Goal: Information Seeking & Learning: Learn about a topic

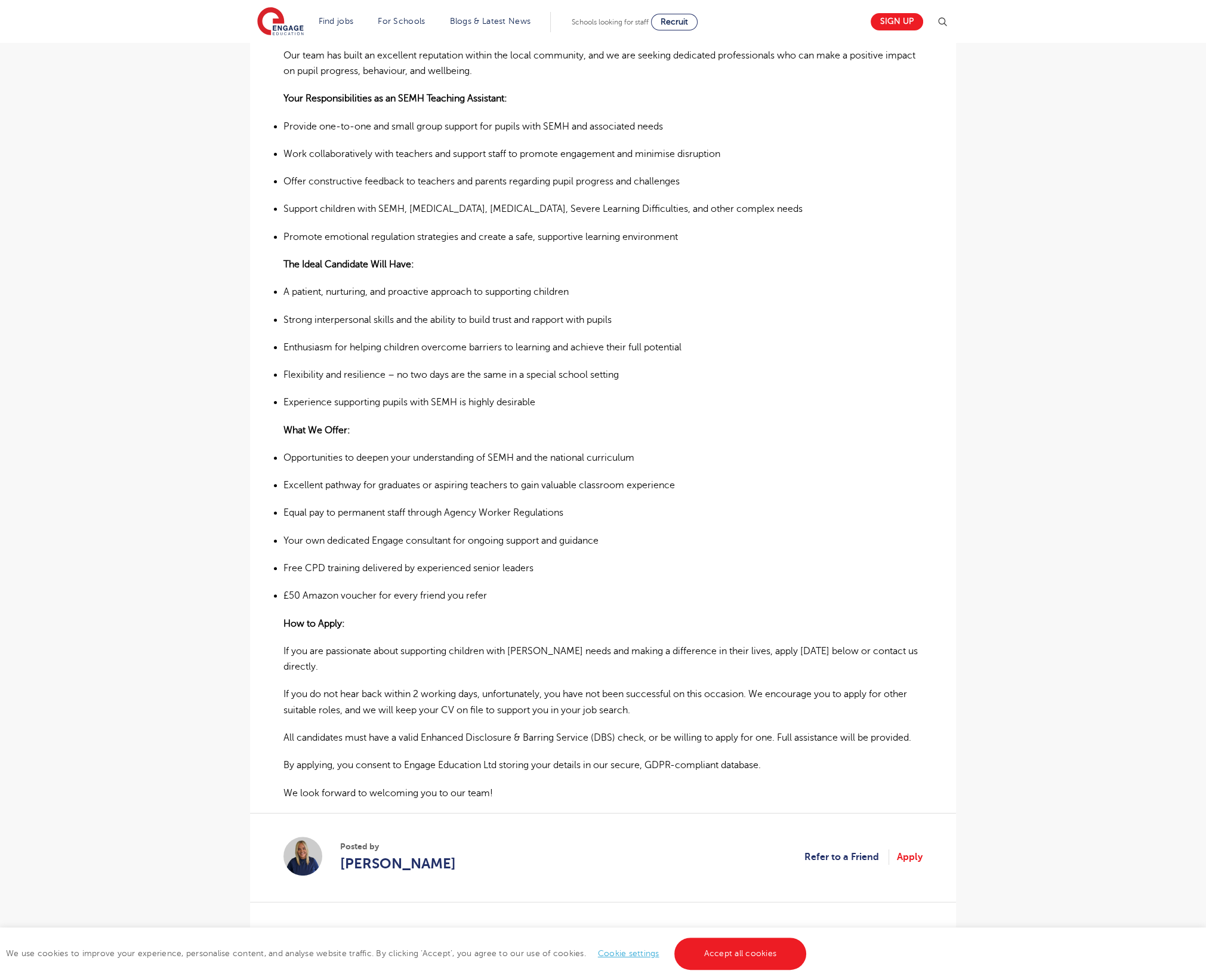
scroll to position [450, 0]
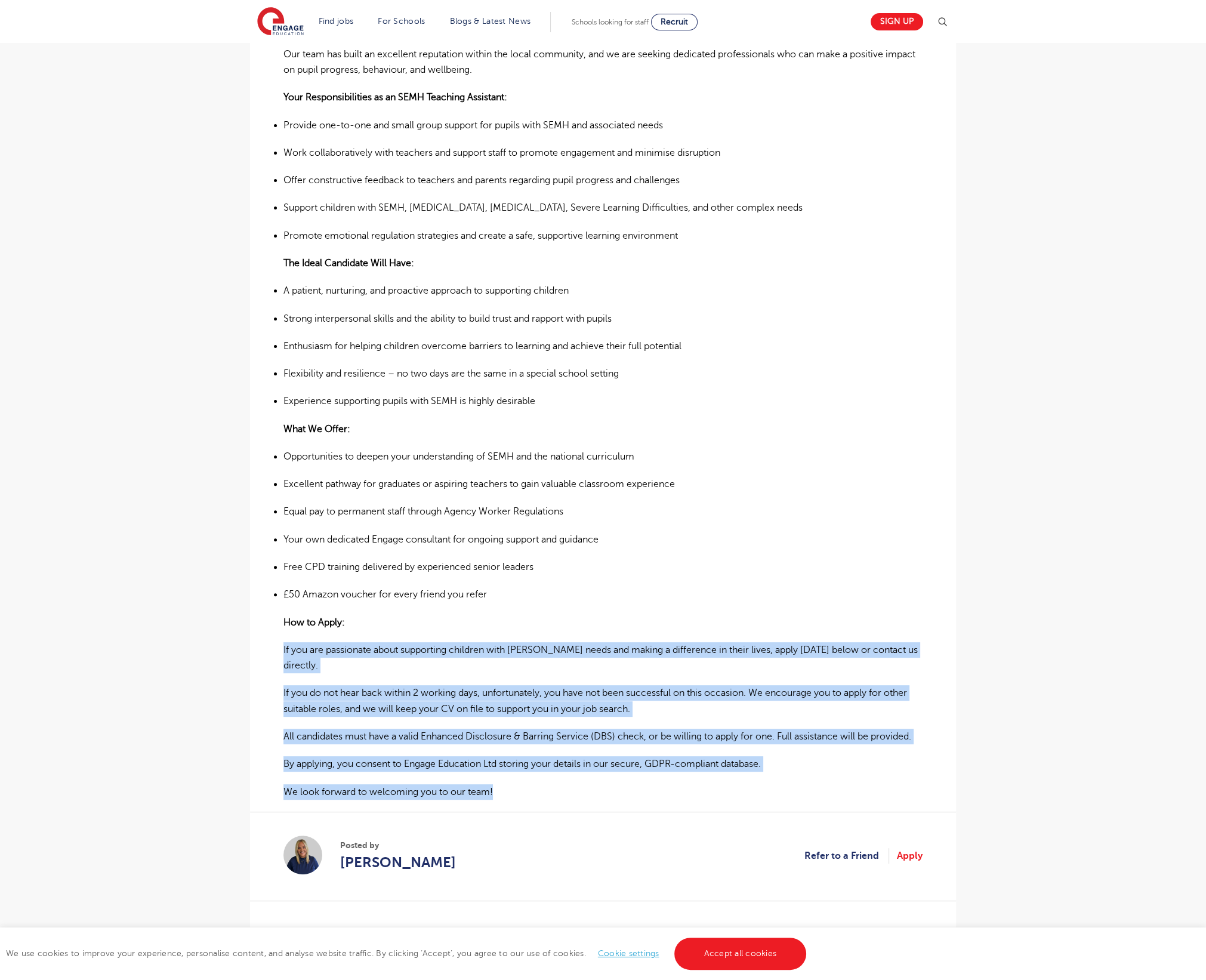
drag, startPoint x: 499, startPoint y: 746, endPoint x: 279, endPoint y: 619, distance: 254.0
click at [279, 619] on div "£21,731 - £26,716 Long Term Primary Leeds - Leeds Beginning 09/25 About the Rol…" at bounding box center [603, 386] width 687 height 1047
copy div "If you are passionate about supporting children with SEMH needs and making a di…"
click at [504, 784] on p "We look forward to welcoming you to our team!" at bounding box center [603, 792] width 639 height 16
drag, startPoint x: 504, startPoint y: 752, endPoint x: 280, endPoint y: 621, distance: 259.5
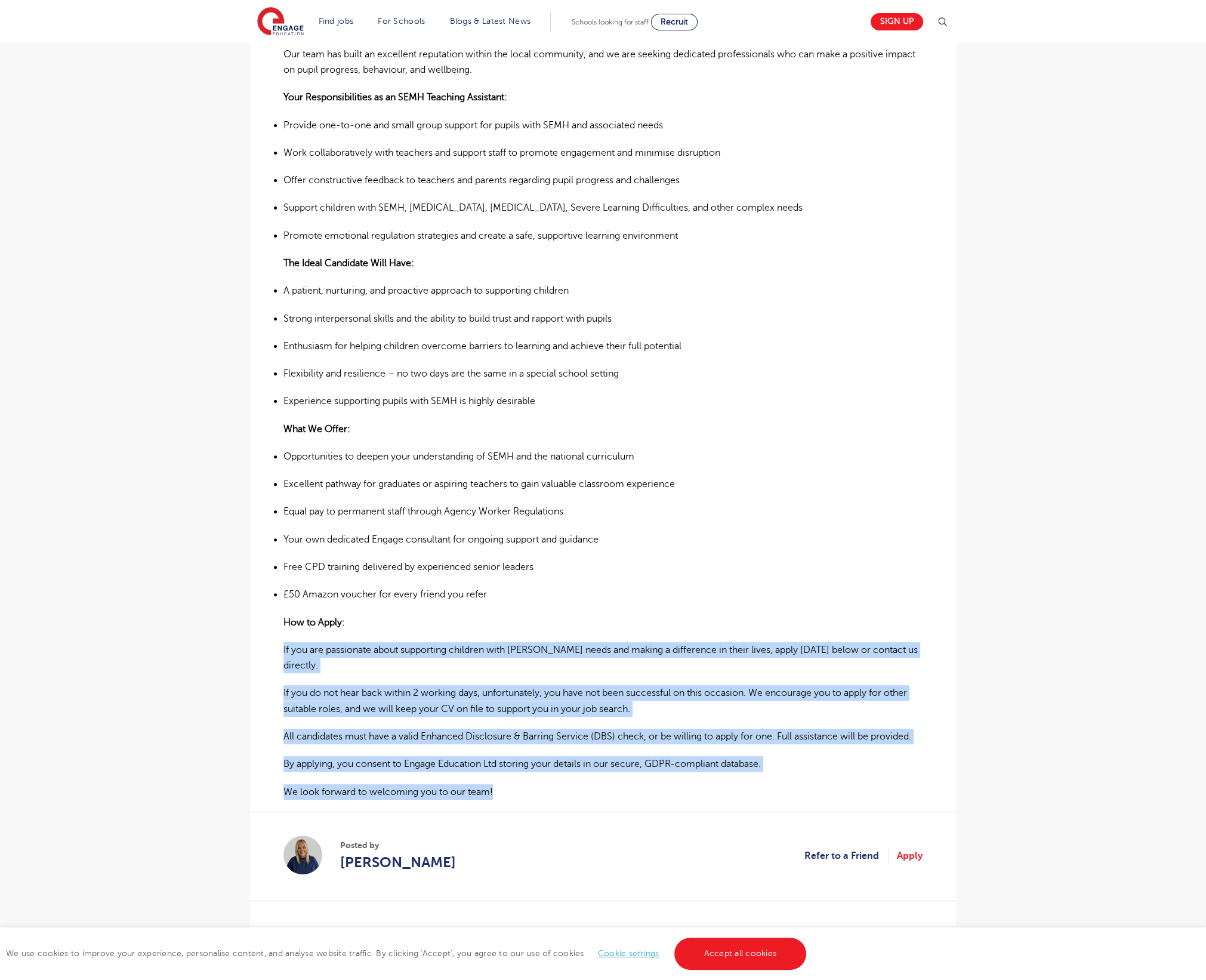
click at [280, 621] on div "£21,731 - £26,716 Long Term Primary Leeds - Leeds Beginning 09/25 About the Rol…" at bounding box center [603, 386] width 687 height 1047
copy div "If you are passionate about supporting children with SEMH needs and making a di…"
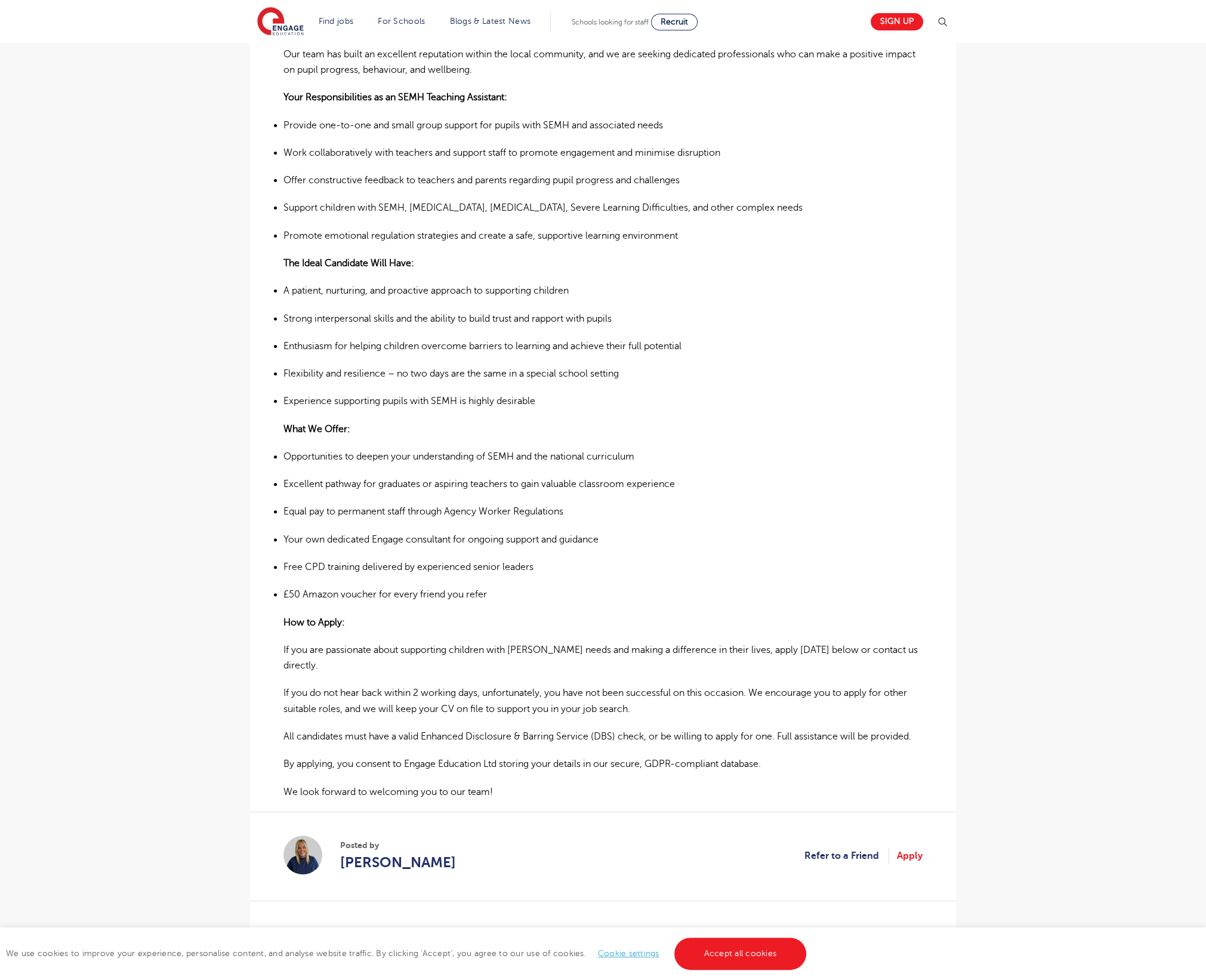
click at [545, 755] on div "£21,731 - £26,716 Long Term Primary Leeds - Leeds Beginning 09/25 About the Rol…" at bounding box center [603, 386] width 687 height 1047
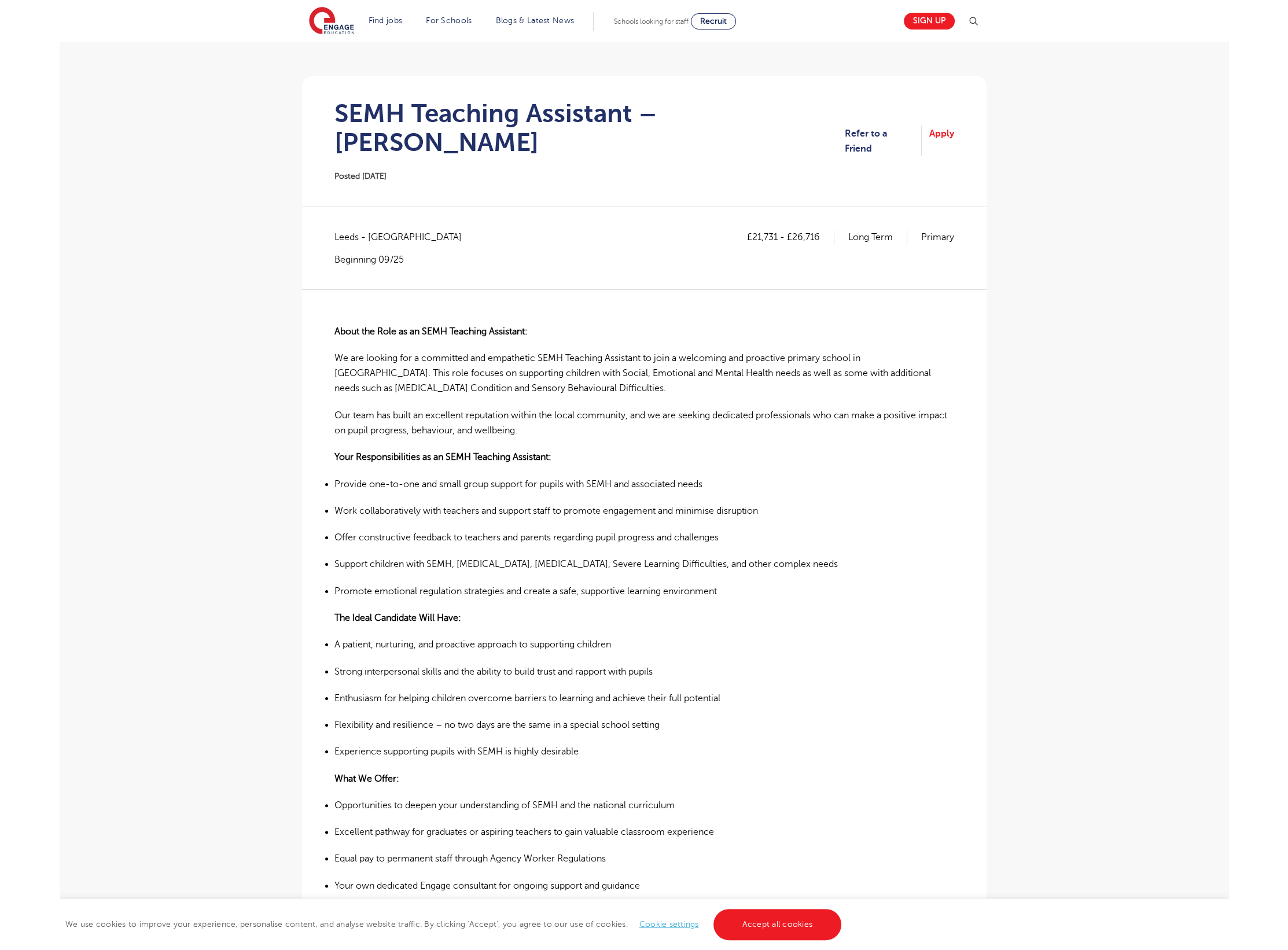
scroll to position [0, 0]
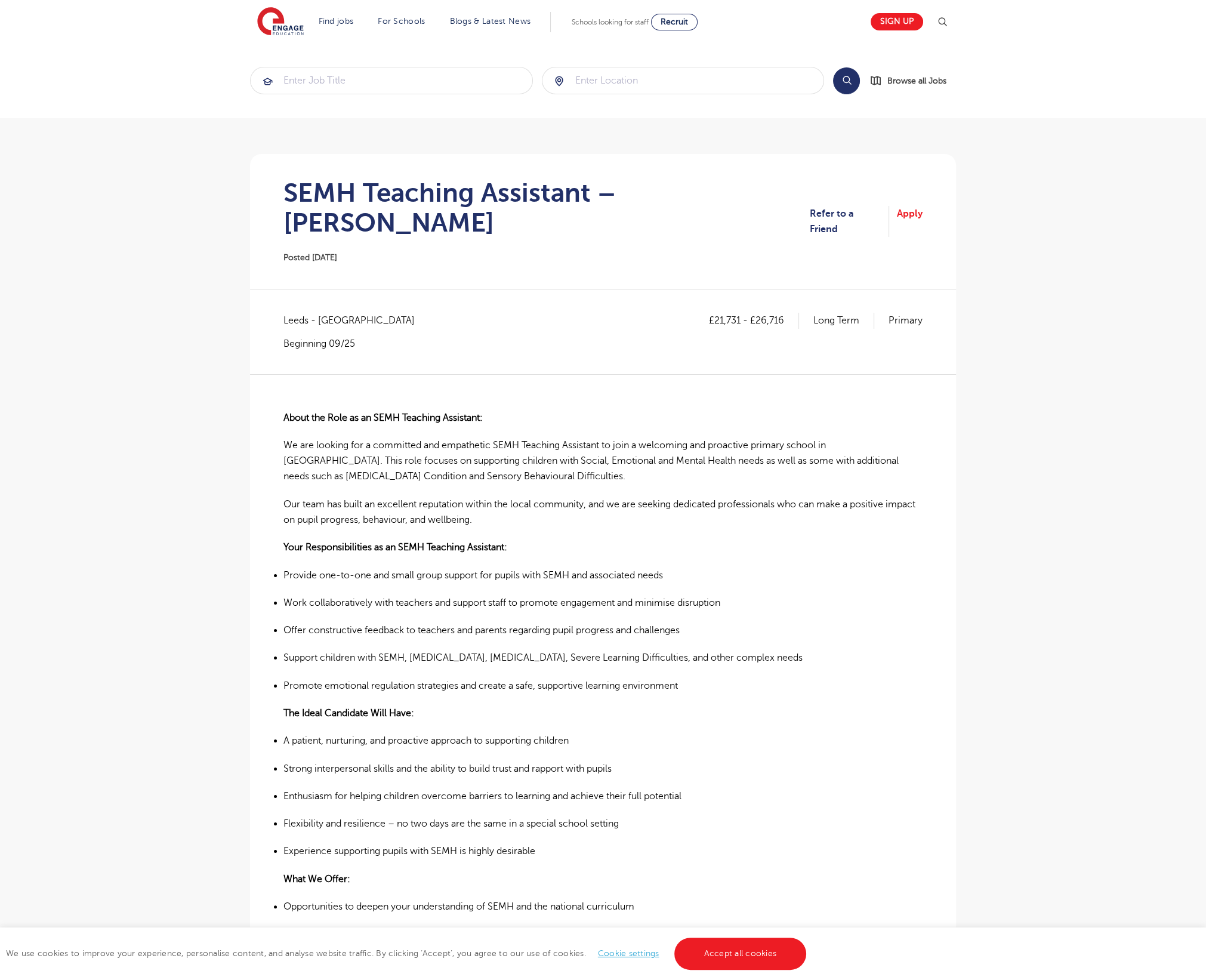
click at [530, 375] on div "About the Role as an SEMH Teaching Assistant: We are looking for a committed an…" at bounding box center [603, 812] width 639 height 876
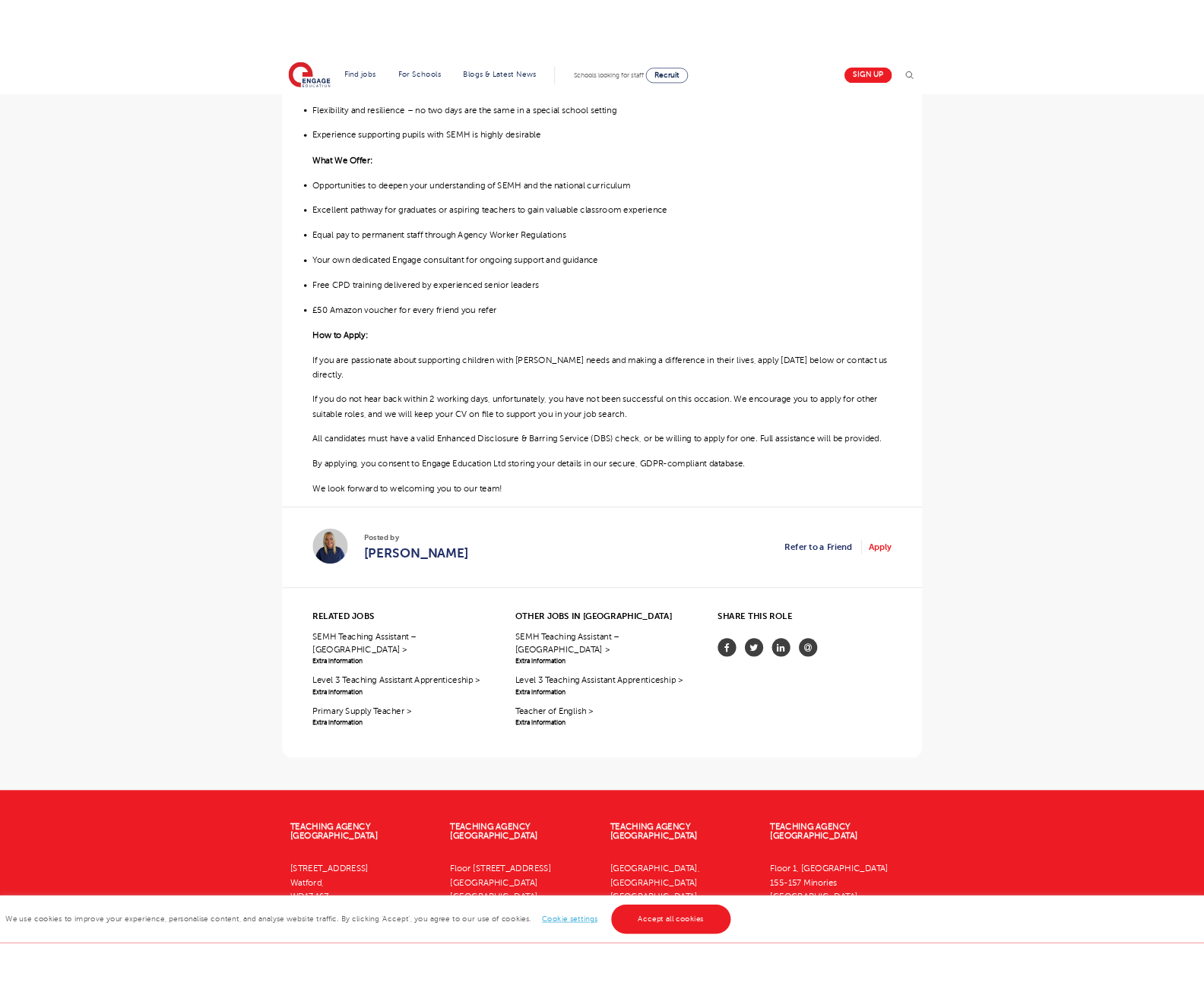
scroll to position [972, 0]
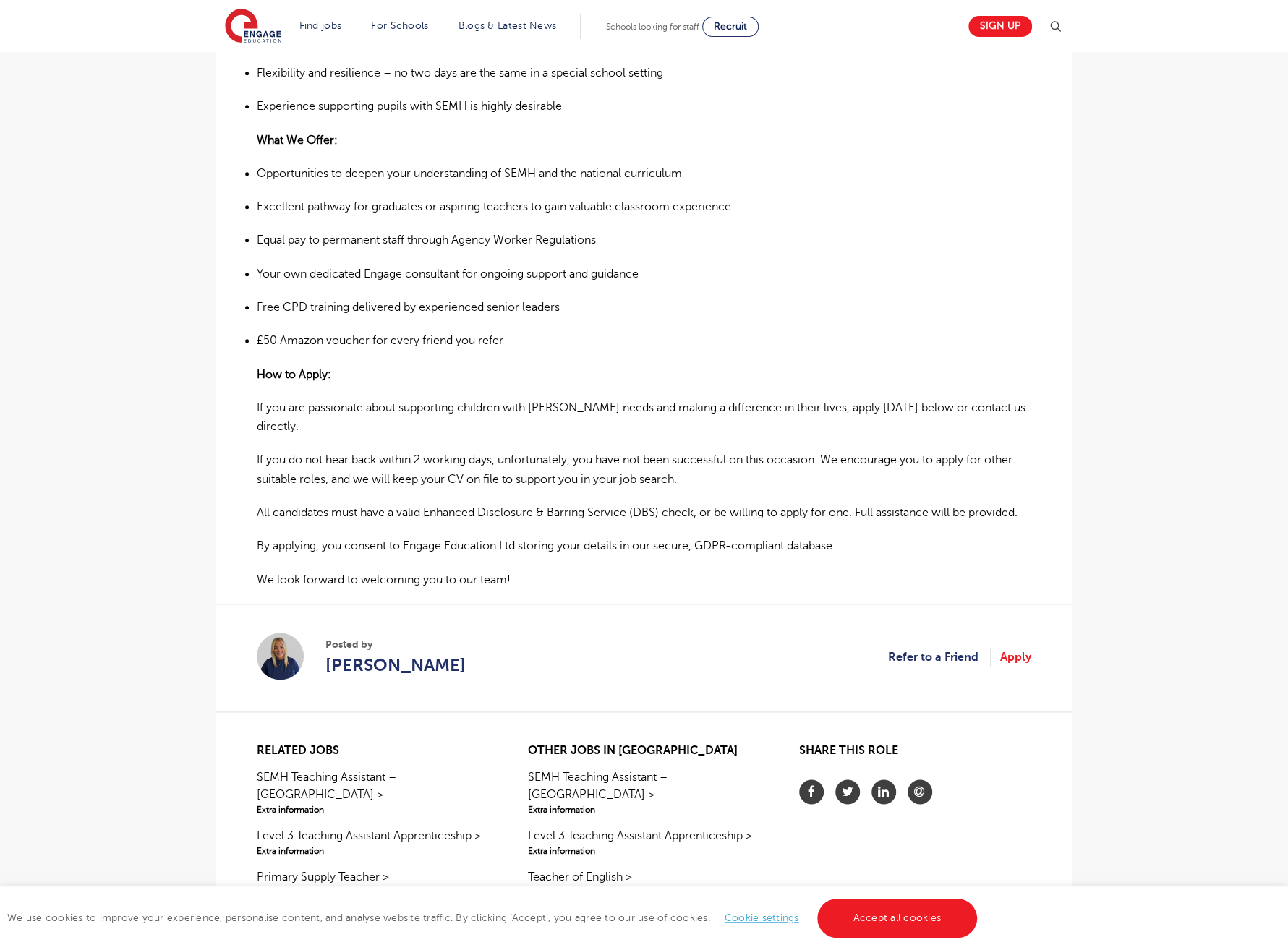
click at [472, 604] on section "Posted by Hannah Day Refer to a Friend Apply" at bounding box center [644, 658] width 775 height 108
click at [487, 609] on section "Posted by Hannah Day Refer to a Friend Apply" at bounding box center [644, 658] width 775 height 108
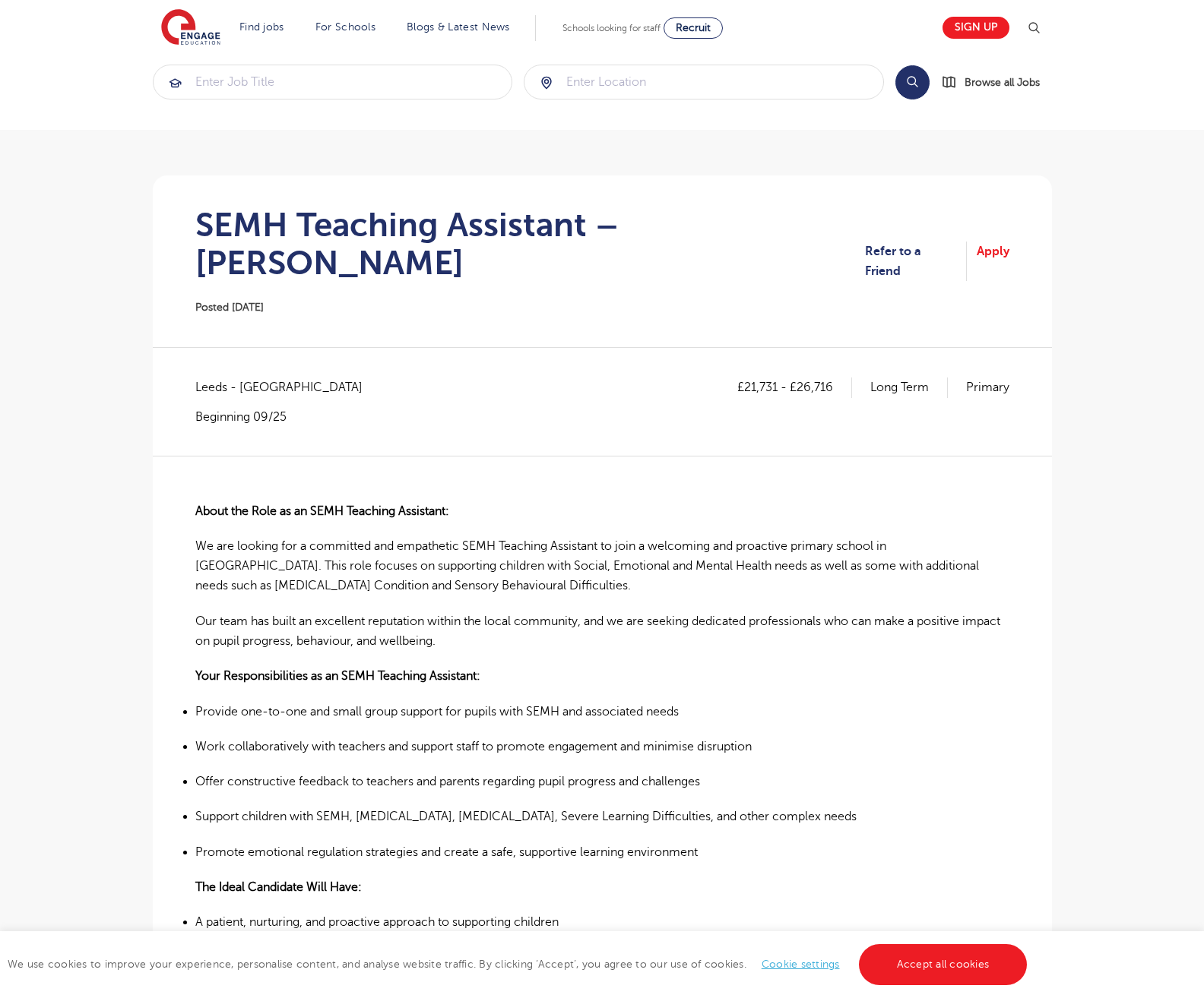
scroll to position [0, 0]
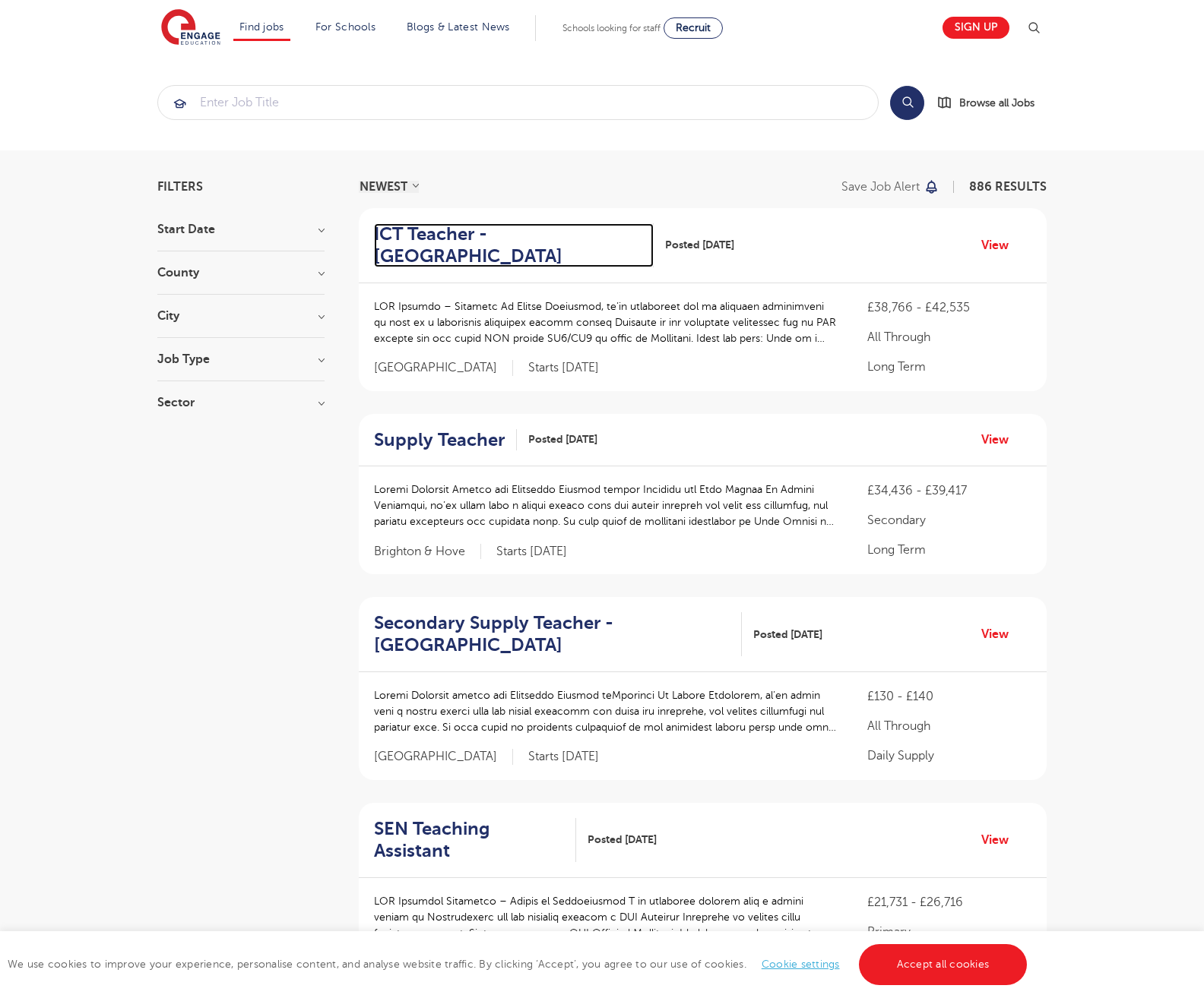
click at [452, 235] on h2 "ICT Teacher - [GEOGRAPHIC_DATA]" at bounding box center [507, 246] width 267 height 44
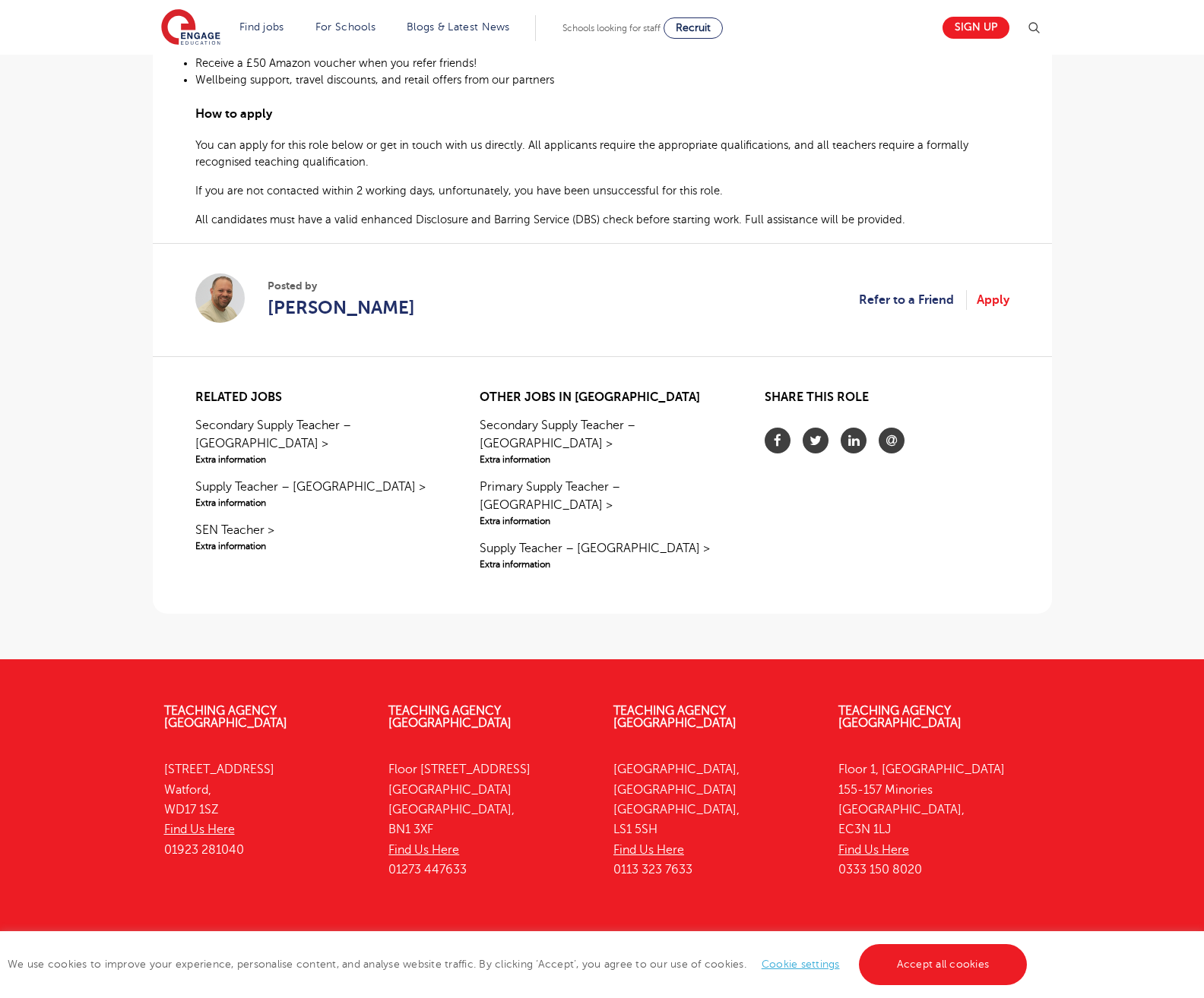
scroll to position [853, 0]
click at [281, 394] on h2 "Related jobs" at bounding box center [317, 398] width 244 height 15
click at [326, 455] on div "Related jobs Secondary Supply Teacher – Hailsham > Extra information Supply Tea…" at bounding box center [317, 496] width 244 height 211
click at [439, 405] on section "Related jobs Secondary Supply Teacher – Hailsham > Extra information Supply Tea…" at bounding box center [603, 490] width 875 height 246
click at [917, 559] on div "Share this role" at bounding box center [887, 496] width 244 height 211
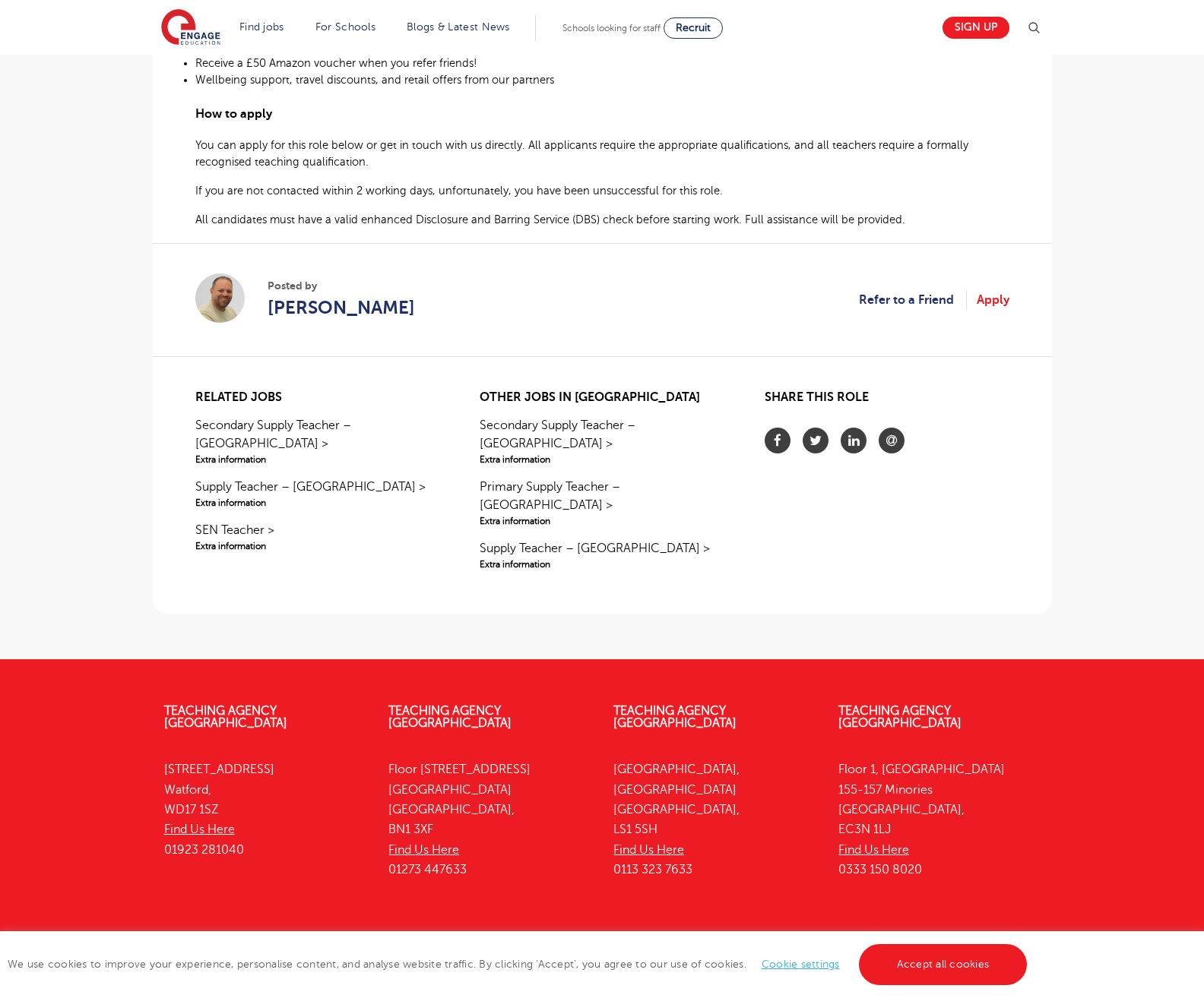
click at [1012, 559] on section "Related jobs Secondary Supply Teacher – Hailsham > Extra information Supply Tea…" at bounding box center [603, 490] width 875 height 246
click at [535, 305] on section "Posted by Paul Tricker Refer to a Friend Apply" at bounding box center [602, 300] width 814 height 113
click at [760, 344] on section "Posted by Paul Tricker Refer to a Friend Apply" at bounding box center [602, 300] width 814 height 113
click at [1030, 377] on section "Related jobs Secondary Supply Teacher – Hailsham > Extra information Supply Tea…" at bounding box center [603, 490] width 875 height 246
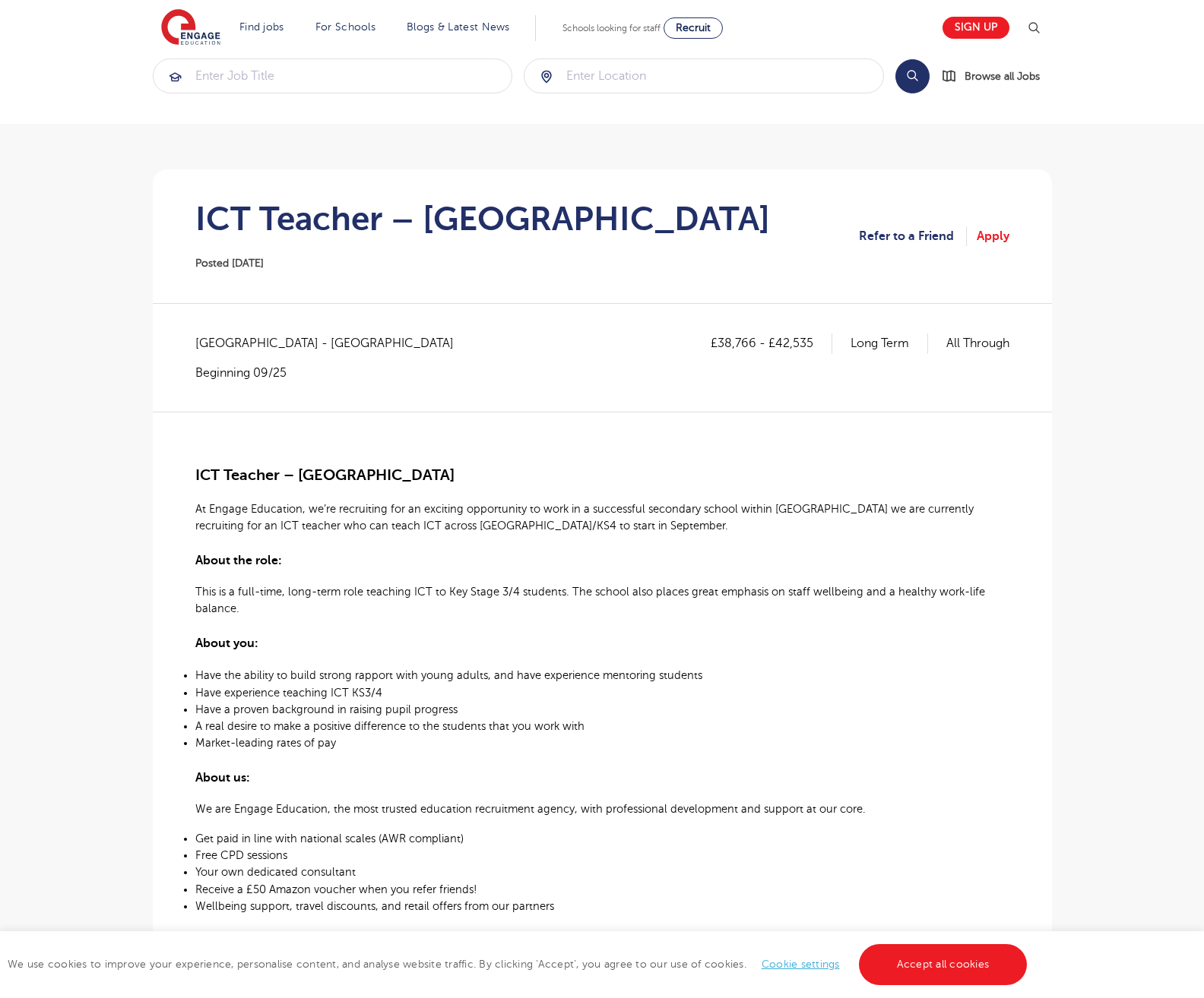
scroll to position [21, 0]
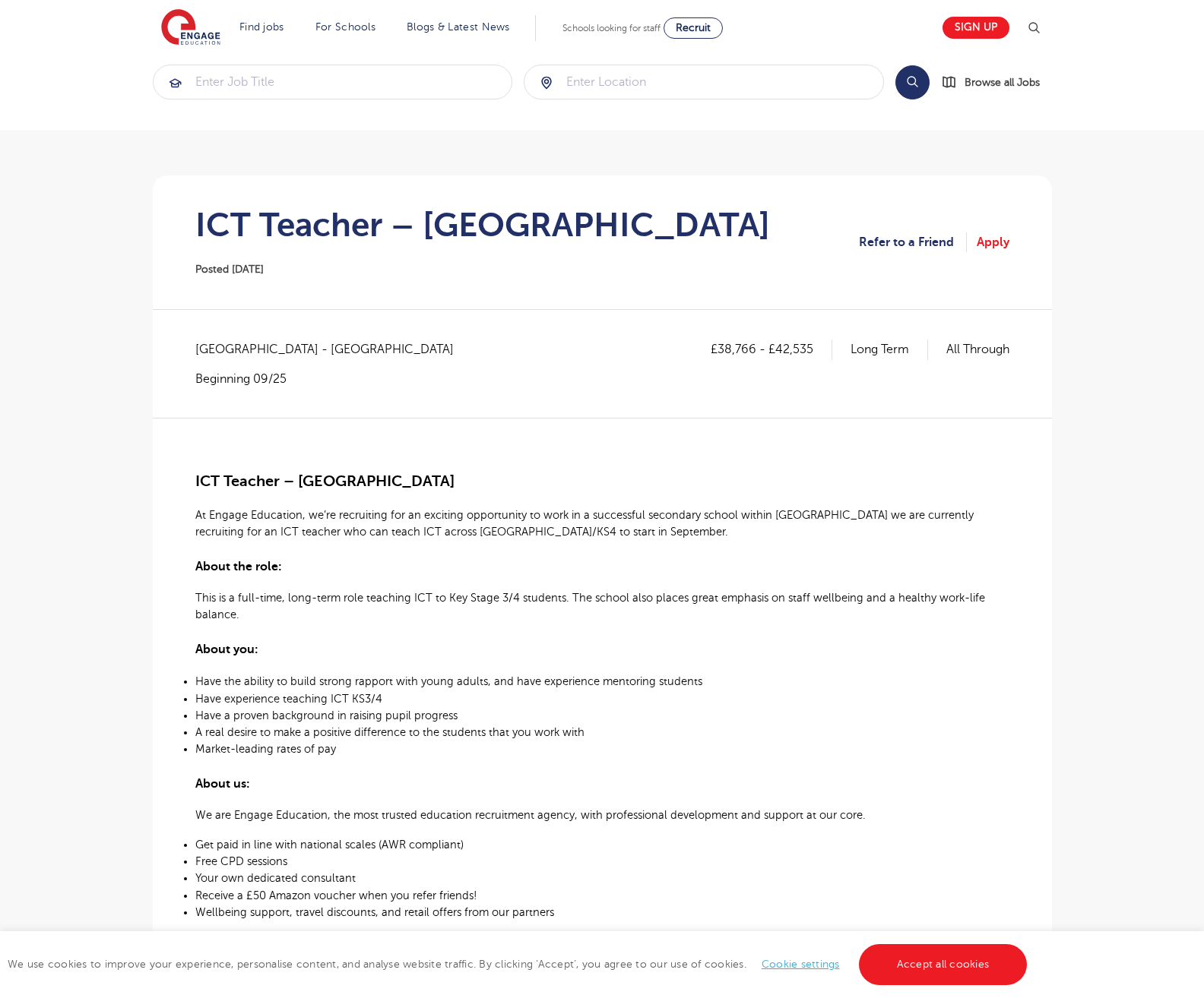
click at [606, 373] on div "£38,766 - £42,535 Long Term All Through East Sussex - Wealden Beginning 09/25" at bounding box center [602, 363] width 814 height 47
click at [371, 386] on div "£38,766 - £42,535 Long Term All Through East Sussex - Wealden Beginning 09/25" at bounding box center [602, 378] width 814 height 77
click at [751, 371] on div "£38,766 - £42,535 Long Term All Through" at bounding box center [859, 363] width 299 height 47
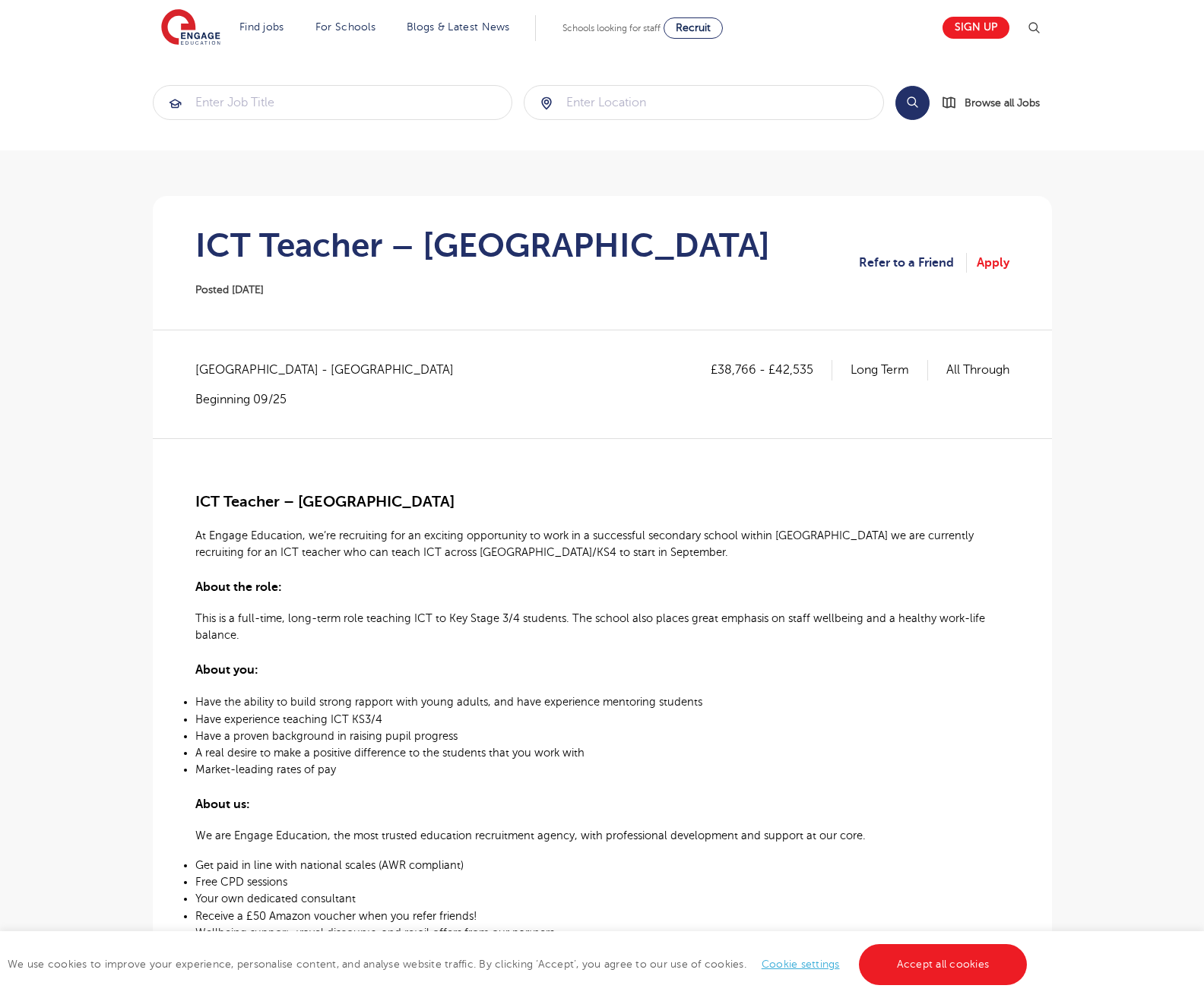
click at [770, 410] on div "£38,766 - £42,535 Long Term All Through East Sussex - Wealden Beginning 09/25" at bounding box center [602, 399] width 814 height 77
click at [409, 346] on div "£38,766 - £42,535 Long Term All Through East Sussex - Wealden Beginning 09/25 I…" at bounding box center [603, 898] width 875 height 1137
click at [655, 268] on section "ICT Teacher – Hailsham Posted 27/08/25 Refer to a Friend Apply" at bounding box center [603, 262] width 875 height 134
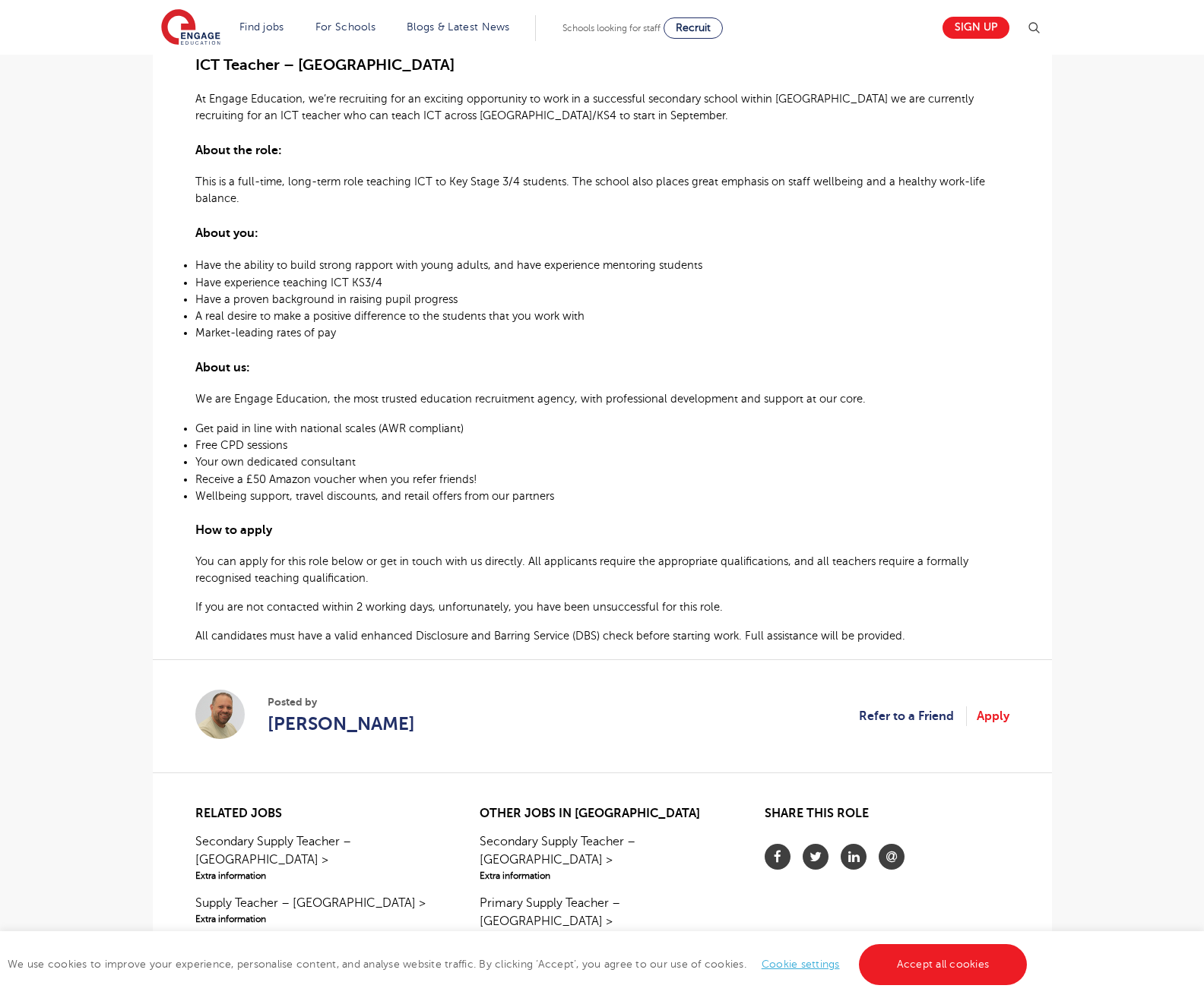
scroll to position [478, 0]
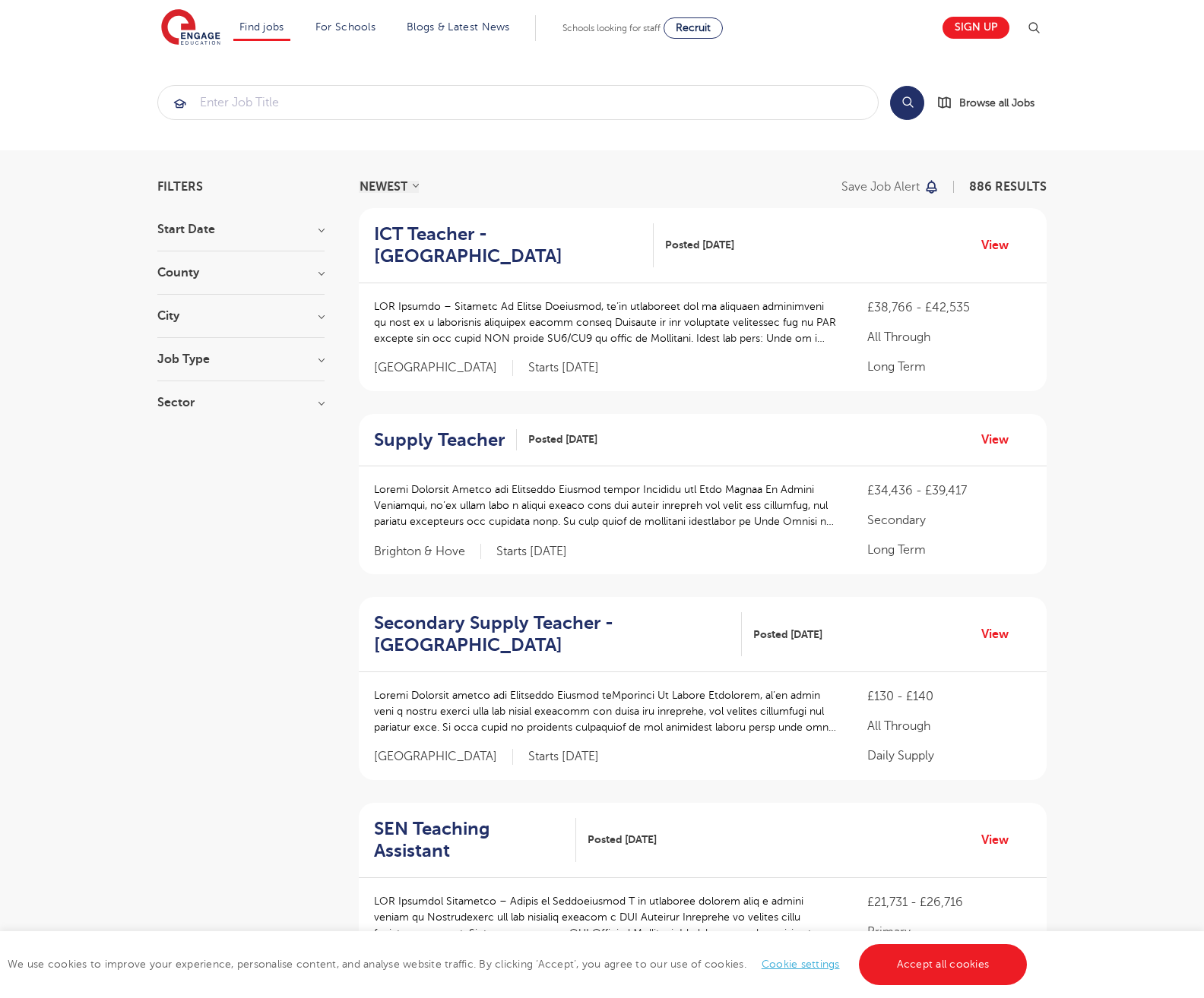
click at [742, 284] on div "£38,766 - £42,535 All Through Long Term East Sussex Starts 2025-09-03" at bounding box center [702, 337] width 688 height 108
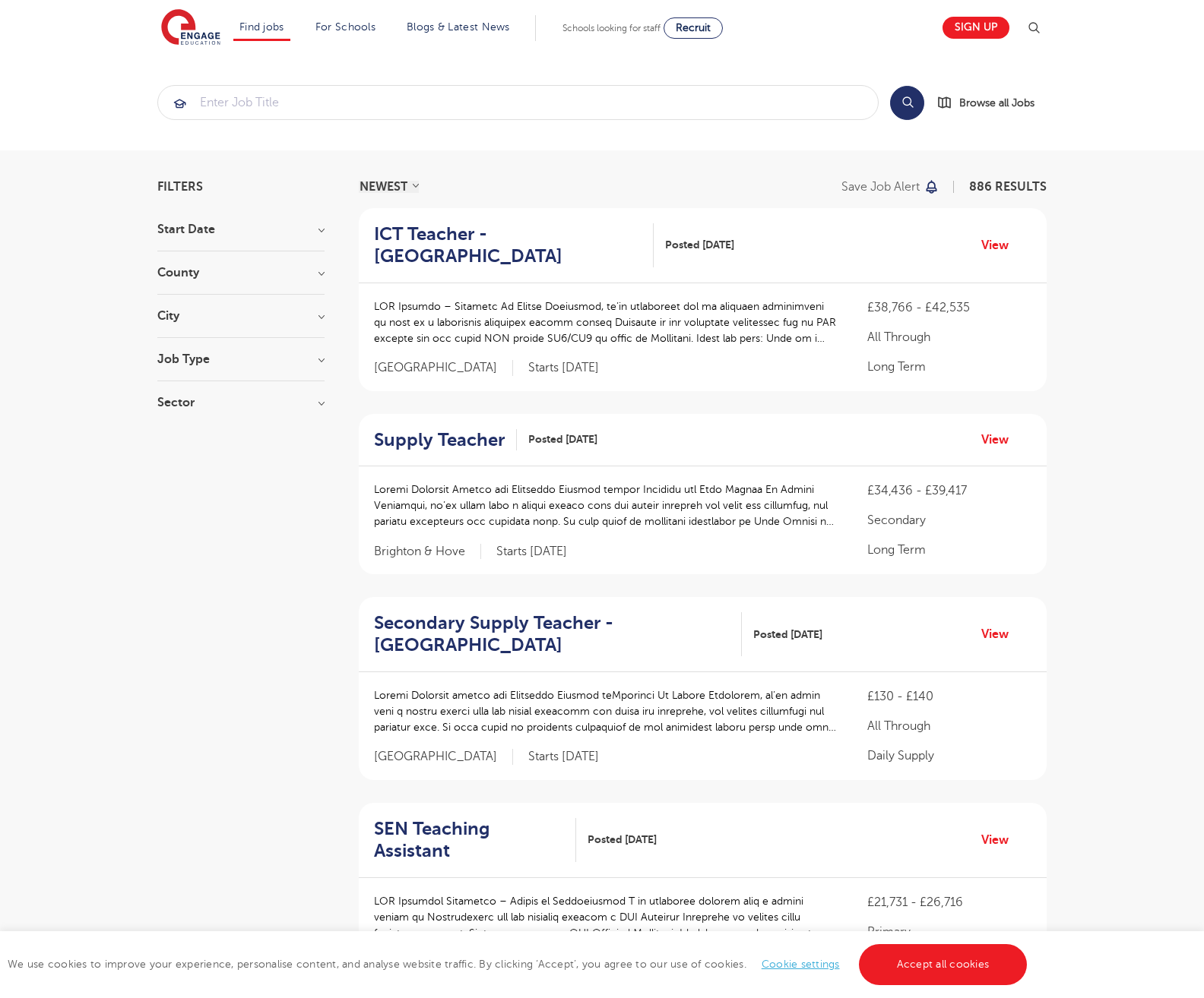
click at [783, 215] on div "ICT Teacher - Hailsham Posted 27/08/25 View" at bounding box center [702, 245] width 688 height 75
click at [773, 255] on div "ICT Teacher - Hailsham Posted 27/08/25 View" at bounding box center [702, 245] width 688 height 75
click at [730, 358] on div "£38,766 - £42,535 All Through Long Term East Sussex Starts 2025-09-03" at bounding box center [702, 337] width 688 height 108
click at [821, 351] on div "£38,766 - £42,535 All Through Long Term East Sussex Starts 2025-09-03" at bounding box center [702, 337] width 688 height 108
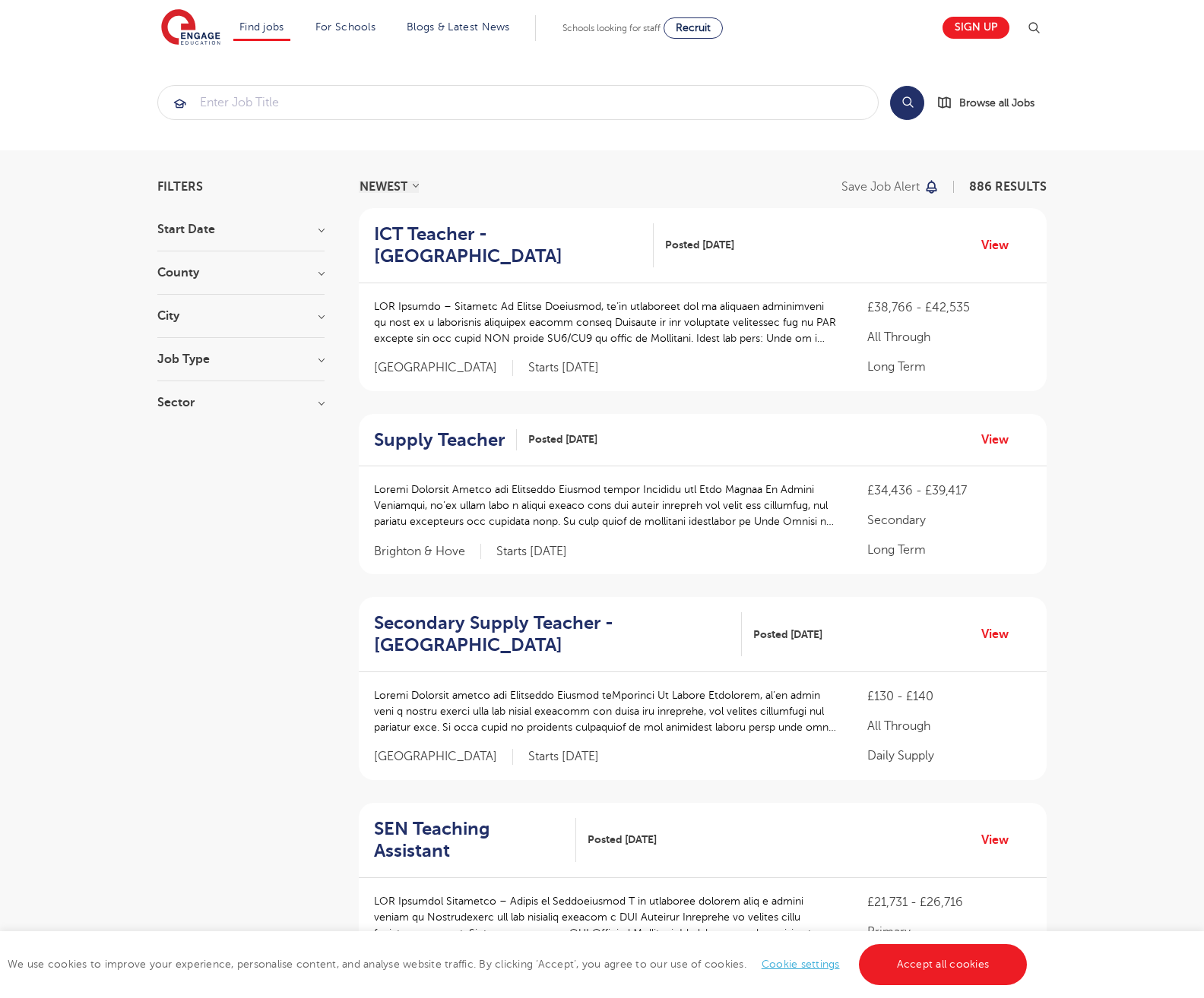
click at [978, 358] on p "Long Term" at bounding box center [949, 367] width 164 height 18
click at [998, 430] on link "View" at bounding box center [1000, 440] width 39 height 20
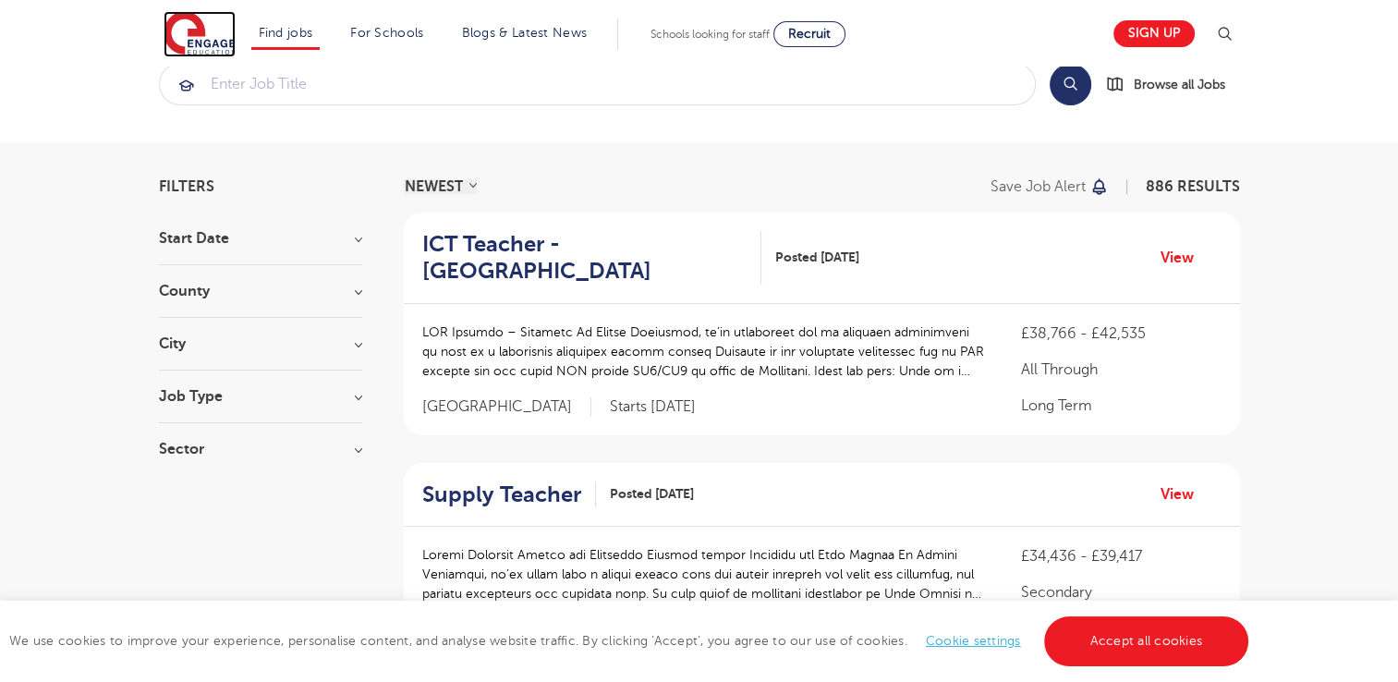
scroll to position [40, 0]
click at [1171, 247] on link "View" at bounding box center [1184, 259] width 47 height 24
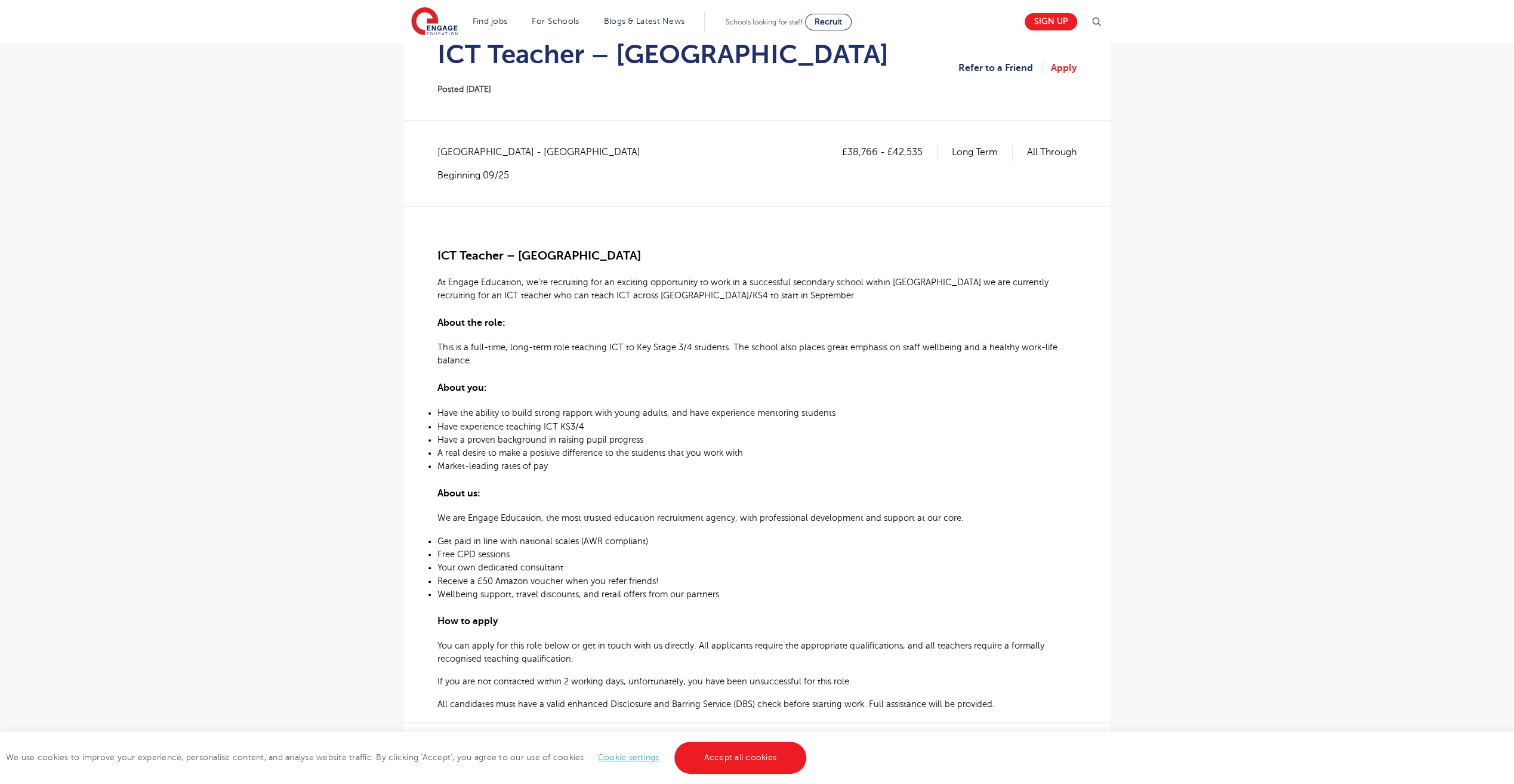
scroll to position [138, 0]
